Goal: Find specific page/section: Find specific page/section

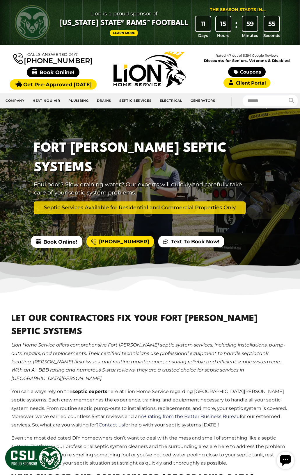
click at [163, 315] on h2 "Let Our Contractors Fix Your Fort [PERSON_NAME] Septic Systems" at bounding box center [149, 326] width 277 height 26
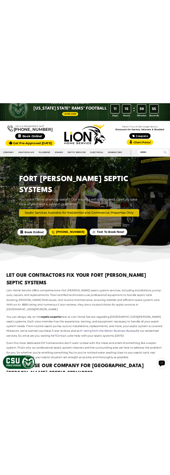
scroll to position [86, 0]
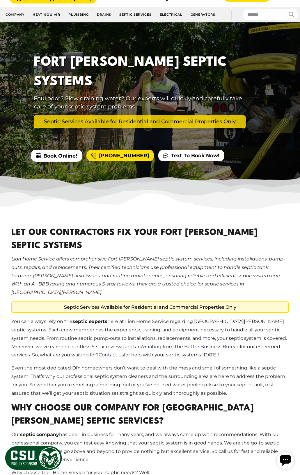
click at [207, 256] on em "Lion Home Service offers comprehensive Fort [PERSON_NAME] septic system service…" at bounding box center [148, 275] width 274 height 39
click at [247, 333] on main "Let Our Contractors Fix Your Fort Collins Septic Systems Lion Home Service offe…" at bounding box center [149, 466] width 291 height 503
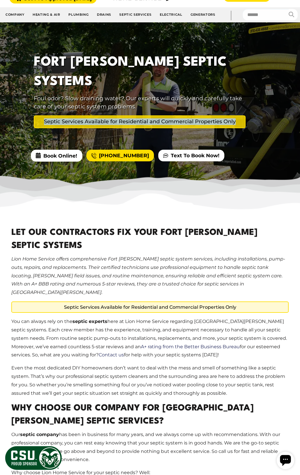
drag, startPoint x: 237, startPoint y: 100, endPoint x: 35, endPoint y: 97, distance: 201.9
click at [35, 115] on p "Septic Services Available for Residential and Commercial Properties Only" at bounding box center [140, 121] width 212 height 13
copy p "Septic Services Available for Residential and Commercial Properties Only"
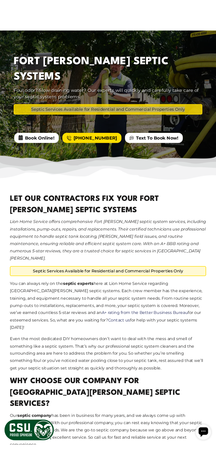
scroll to position [92, 0]
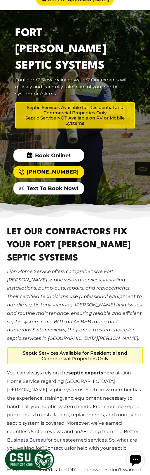
click at [121, 143] on div "Book Online! (970) 239-3161 Text To Book Now!" at bounding box center [74, 171] width 131 height 57
click at [128, 123] on div at bounding box center [75, 110] width 150 height 200
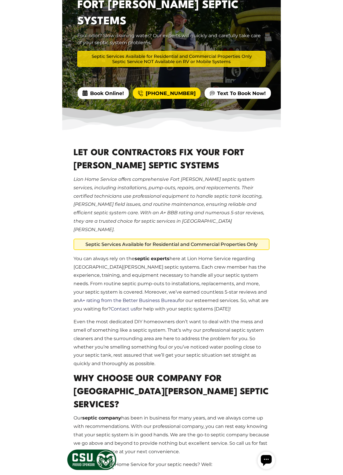
scroll to position [106, 0]
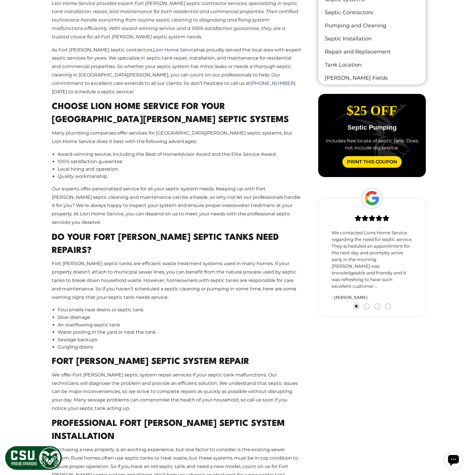
scroll to position [181, 0]
